Goal: Information Seeking & Learning: Learn about a topic

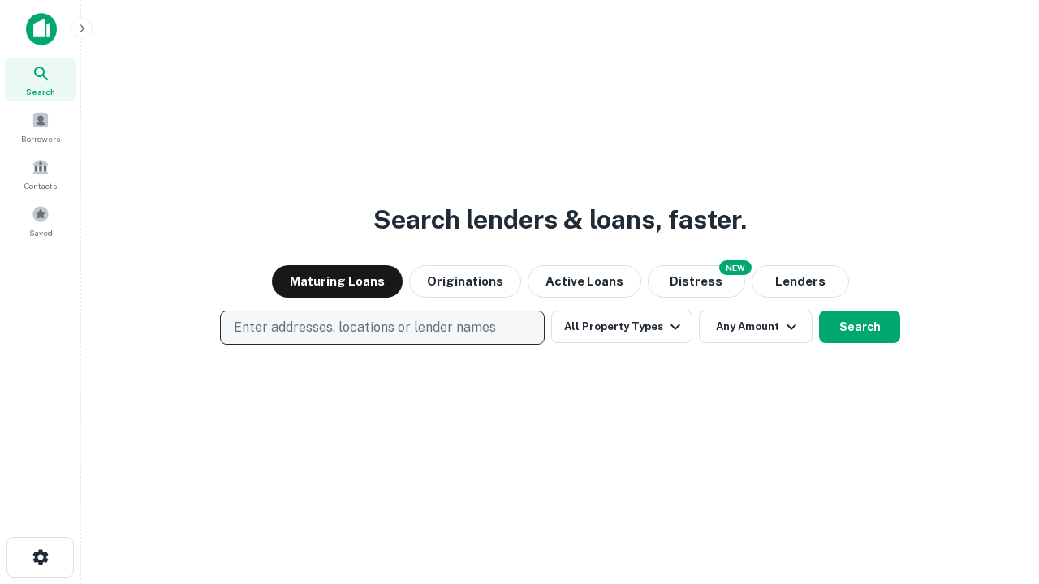
click at [382, 328] on p "Enter addresses, locations or lender names" at bounding box center [365, 327] width 262 height 19
type input "**********"
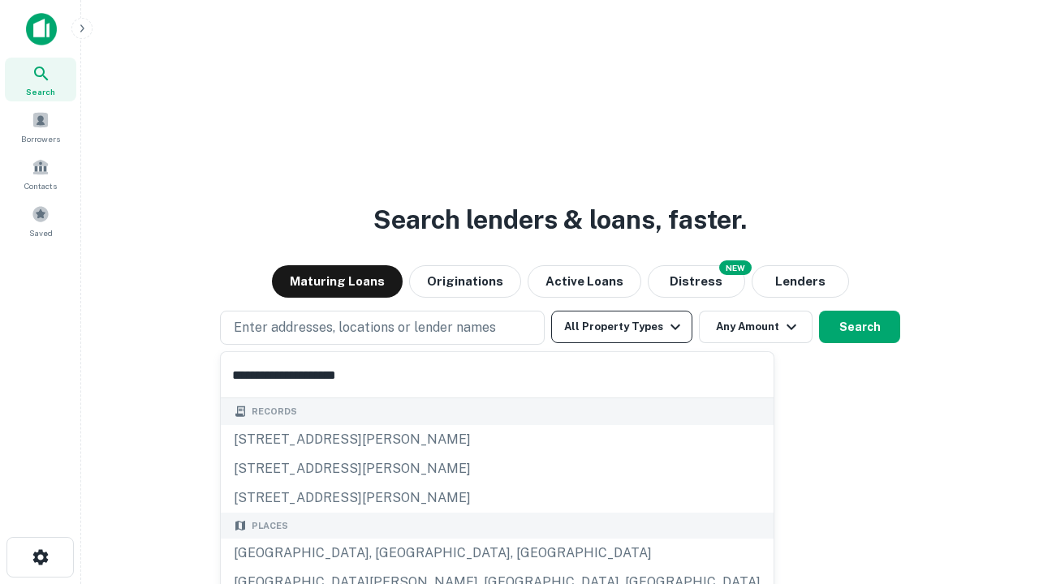
click at [388, 554] on div "[GEOGRAPHIC_DATA], [GEOGRAPHIC_DATA], [GEOGRAPHIC_DATA]" at bounding box center [497, 553] width 553 height 29
click at [622, 327] on button "All Property Types" at bounding box center [621, 327] width 141 height 32
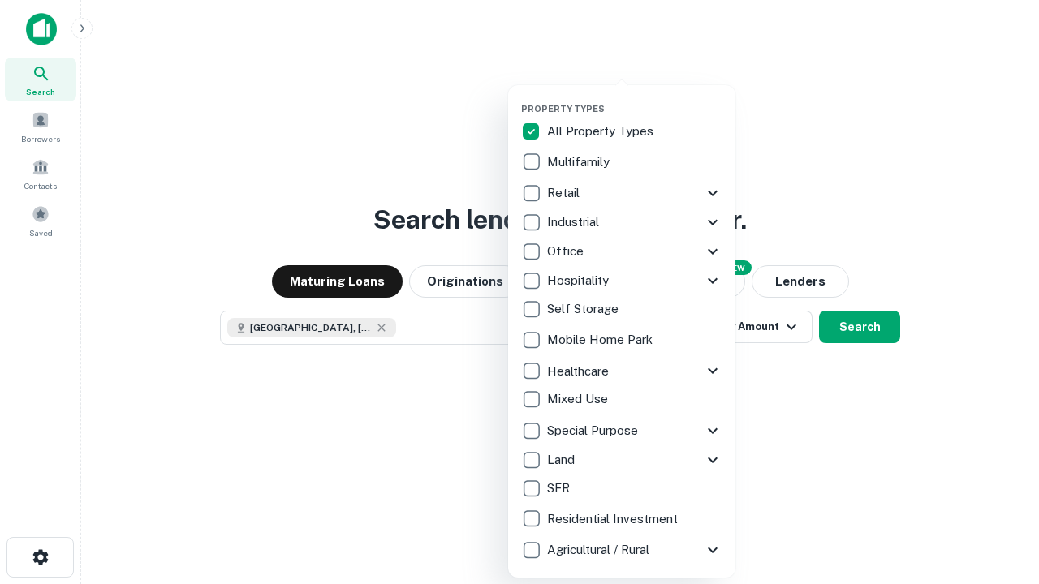
click at [635, 98] on button "button" at bounding box center [634, 98] width 227 height 1
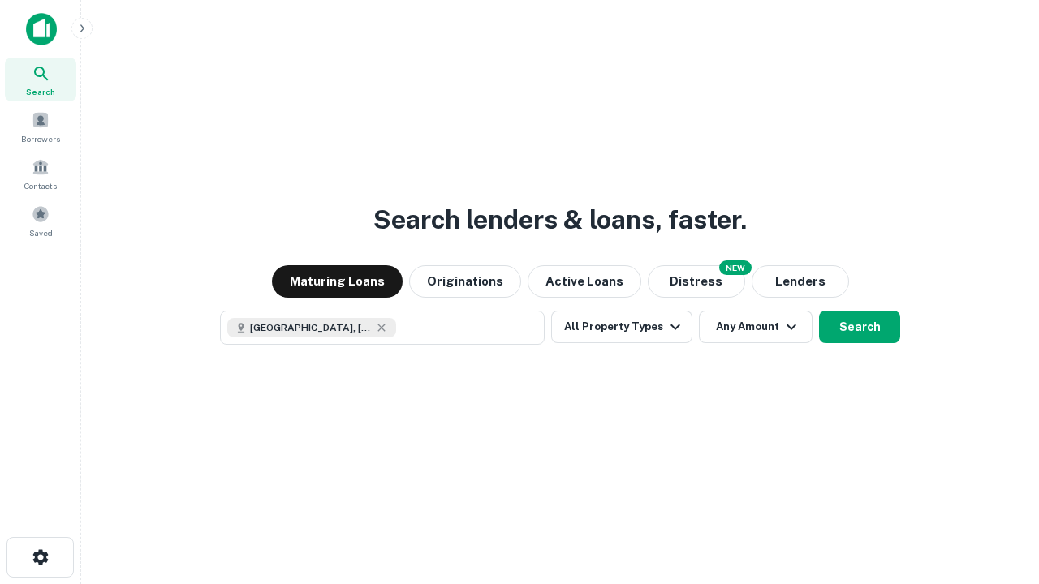
scroll to position [26, 0]
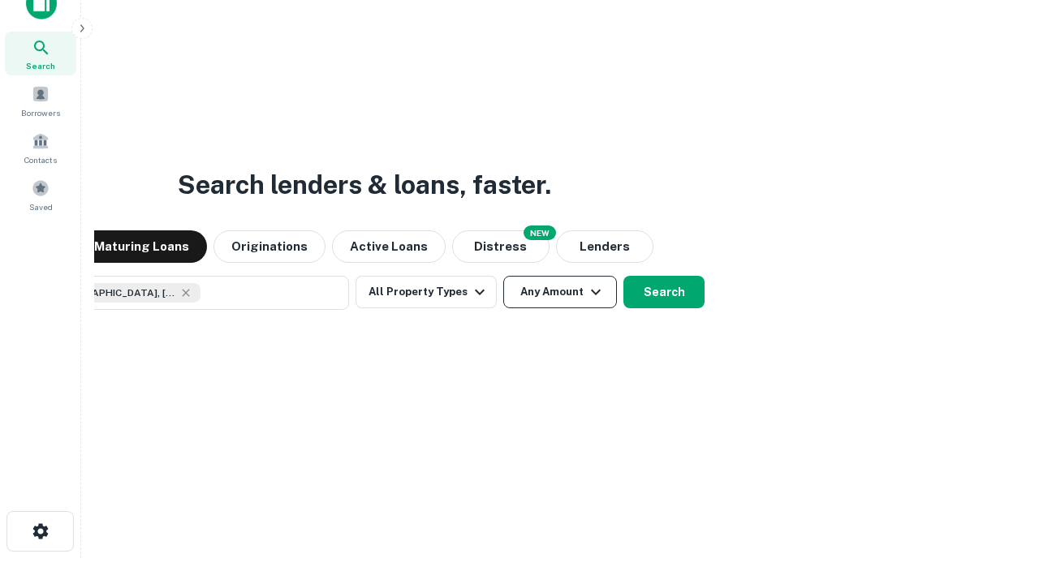
click at [503, 276] on button "Any Amount" at bounding box center [560, 292] width 114 height 32
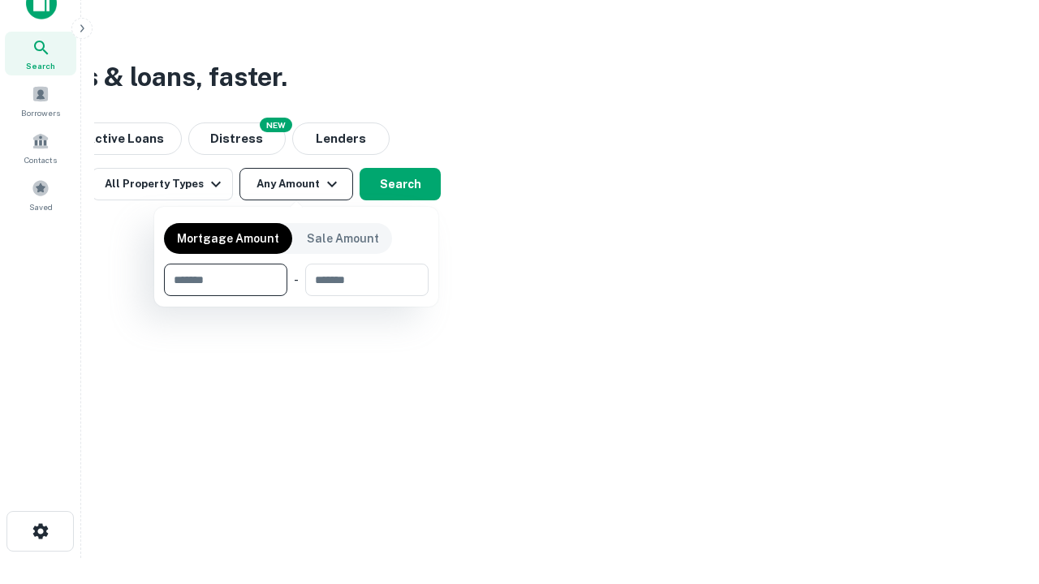
type input "*******"
click at [296, 296] on button "button" at bounding box center [296, 296] width 265 height 1
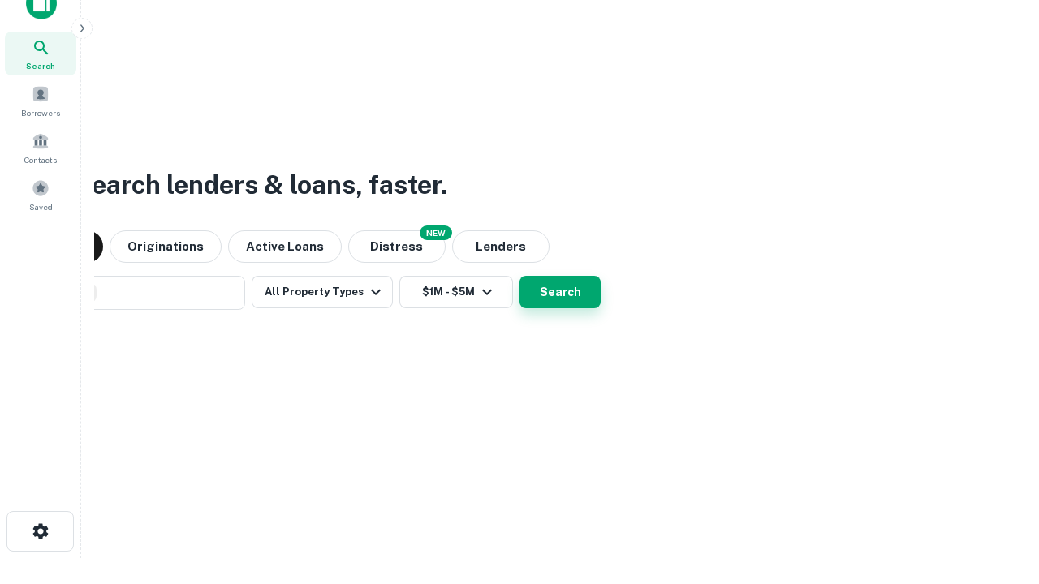
click at [520, 276] on button "Search" at bounding box center [560, 292] width 81 height 32
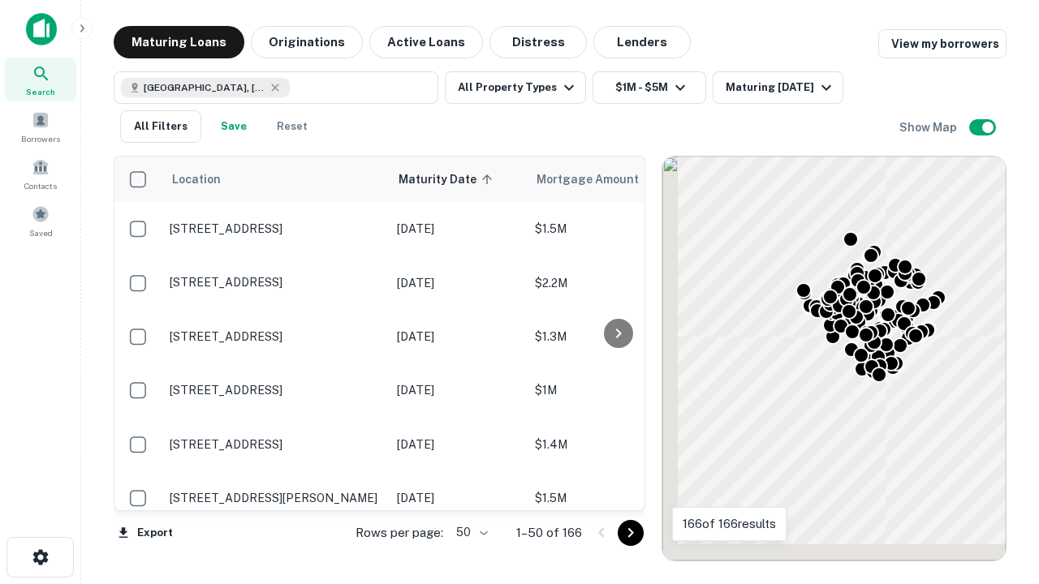
click at [469, 532] on body "Search Borrowers Contacts Saved Maturing Loans Originations Active Loans Distre…" at bounding box center [519, 292] width 1039 height 584
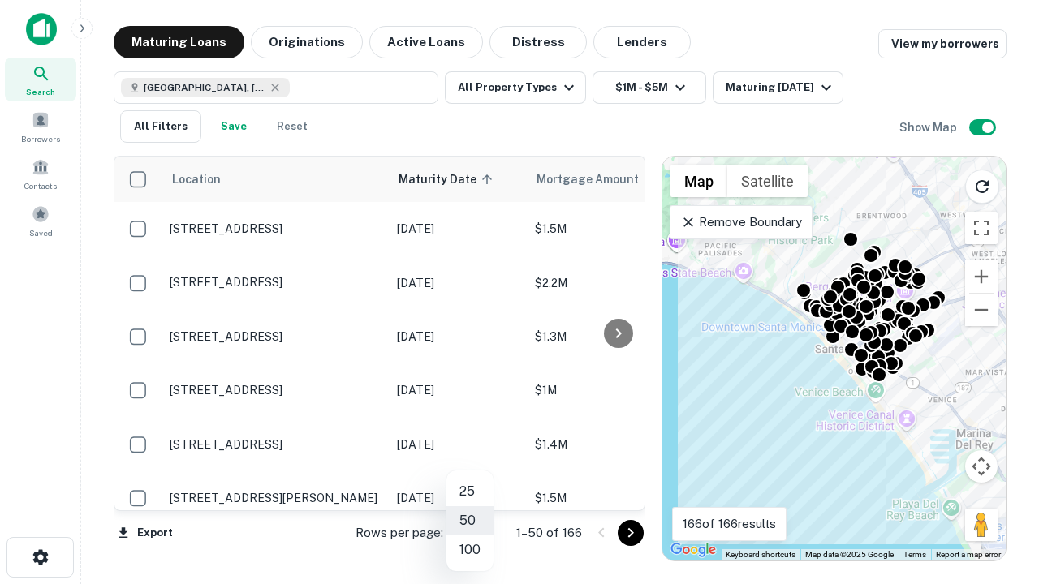
click at [470, 492] on li "25" at bounding box center [469, 491] width 47 height 29
